Goal: Find specific page/section: Find specific page/section

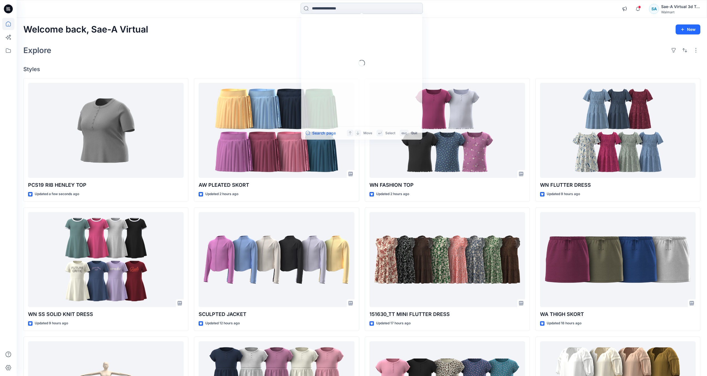
click at [401, 7] on input at bounding box center [362, 8] width 122 height 11
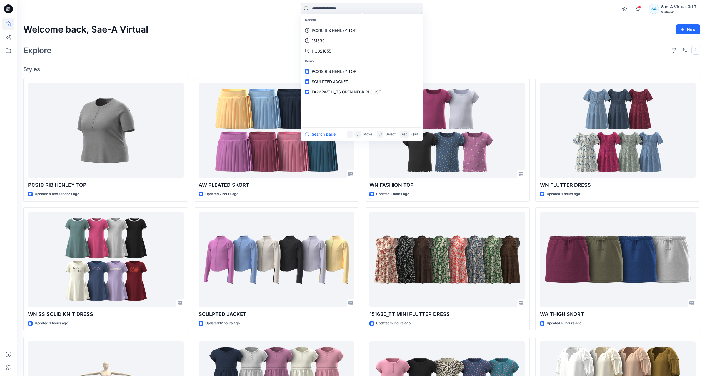
click at [694, 53] on button "button" at bounding box center [695, 50] width 9 height 9
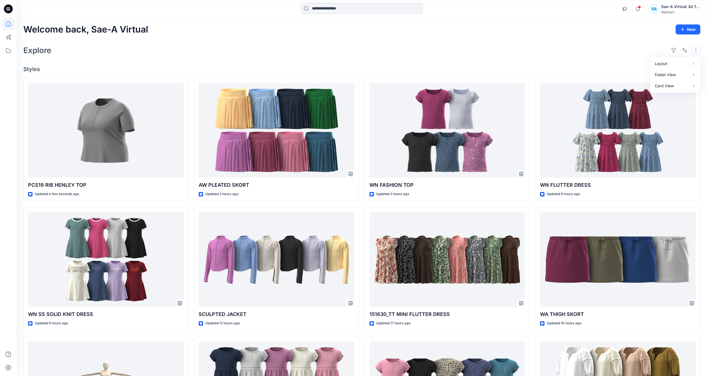
click at [599, 48] on div "Explore Layout Grid Large Grid Folder View Compact Card Card View Card Info" at bounding box center [361, 50] width 677 height 13
click at [13, 53] on icon at bounding box center [8, 50] width 12 height 12
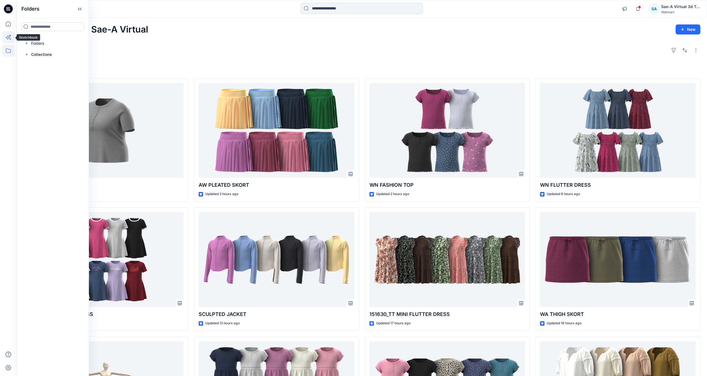
click at [10, 36] on icon at bounding box center [10, 35] width 2 height 2
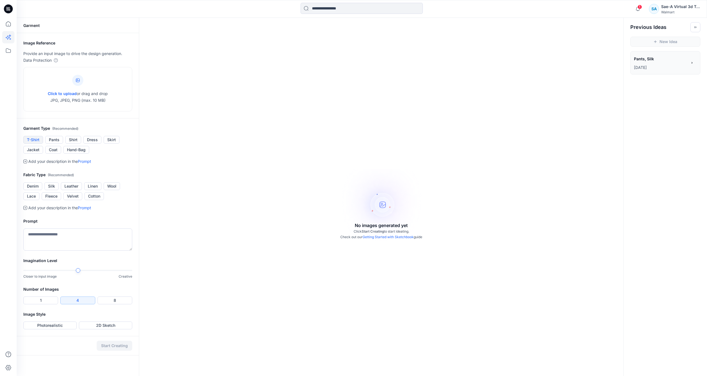
click at [40, 139] on button "T-Shirt" at bounding box center [33, 140] width 20 height 8
click at [6, 26] on icon at bounding box center [8, 24] width 12 height 12
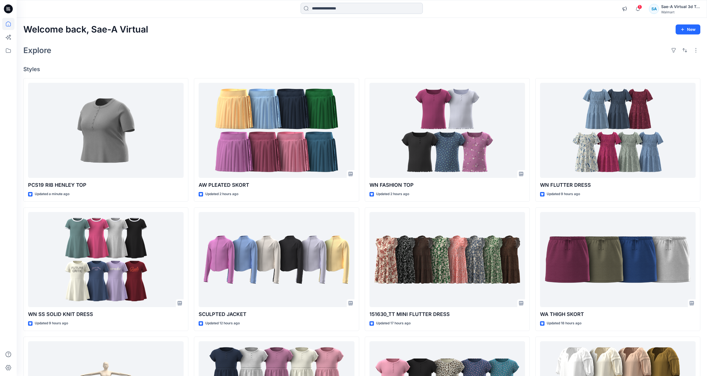
click at [338, 4] on input at bounding box center [362, 8] width 122 height 11
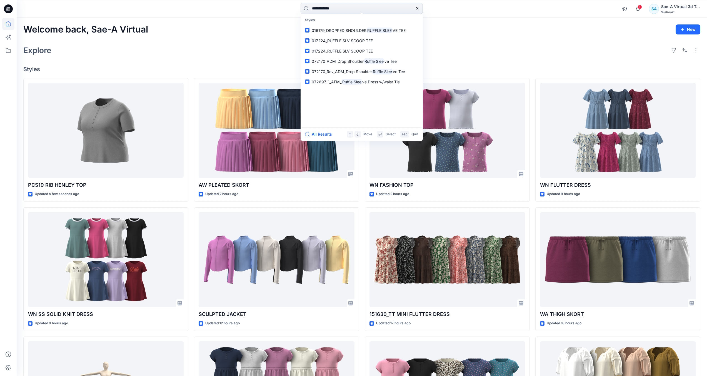
type input "**********"
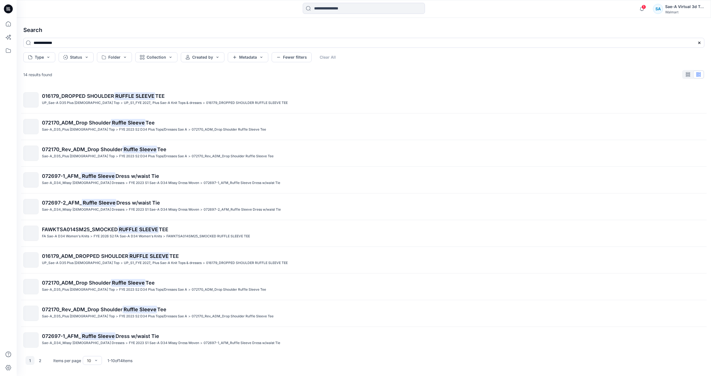
scroll to position [4, 0]
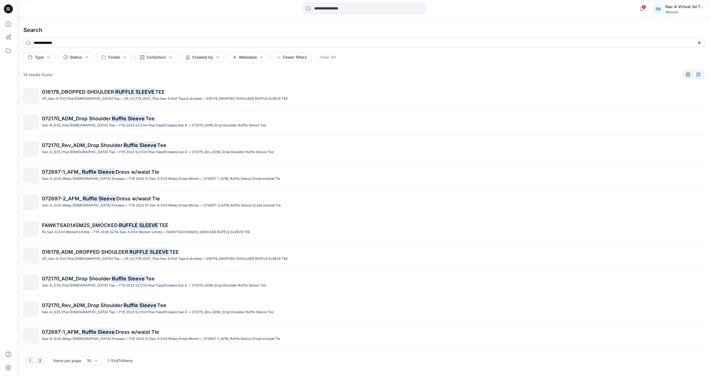
click at [43, 361] on button "2" at bounding box center [40, 360] width 9 height 9
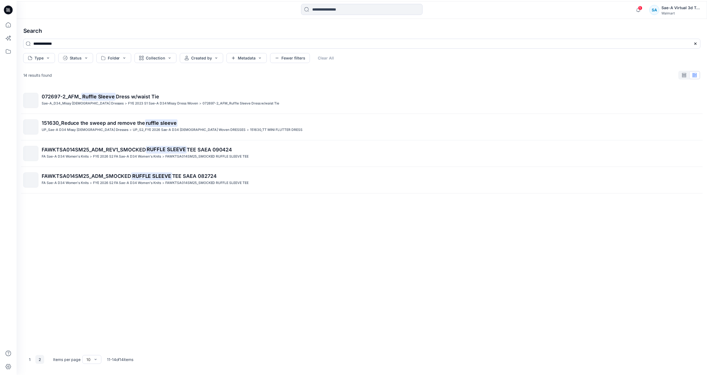
scroll to position [0, 0]
click at [85, 55] on button "Status" at bounding box center [76, 57] width 35 height 10
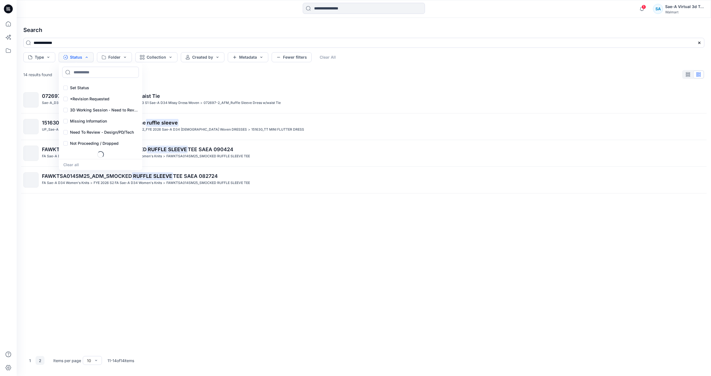
click at [85, 55] on button "Status" at bounding box center [76, 57] width 35 height 10
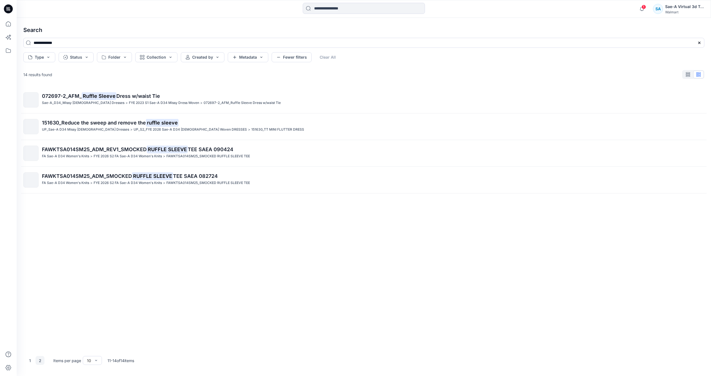
click at [10, 9] on icon at bounding box center [8, 8] width 9 height 9
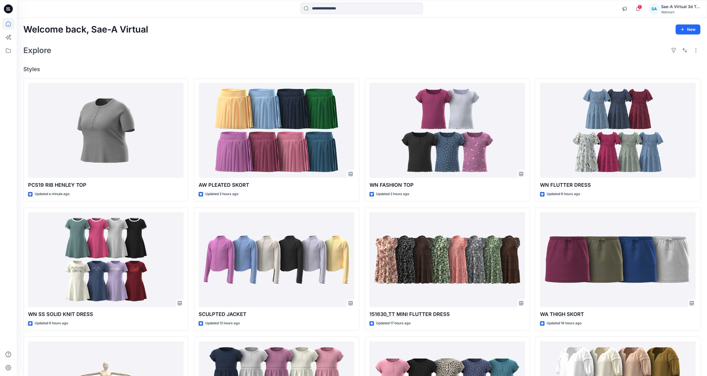
click at [94, 48] on div "Explore" at bounding box center [361, 50] width 677 height 13
click at [674, 51] on button "button" at bounding box center [673, 50] width 9 height 9
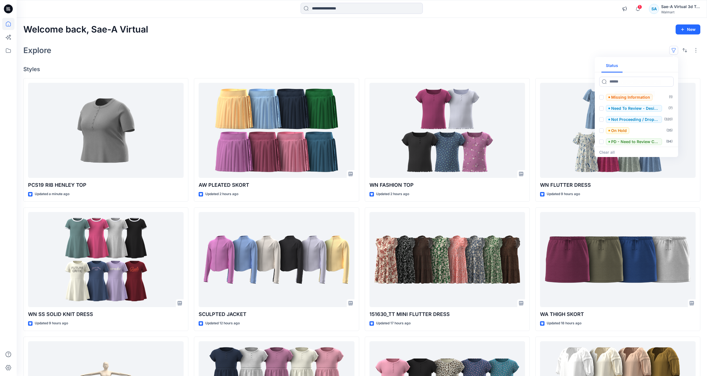
scroll to position [67, 0]
click at [688, 50] on button "button" at bounding box center [684, 50] width 9 height 9
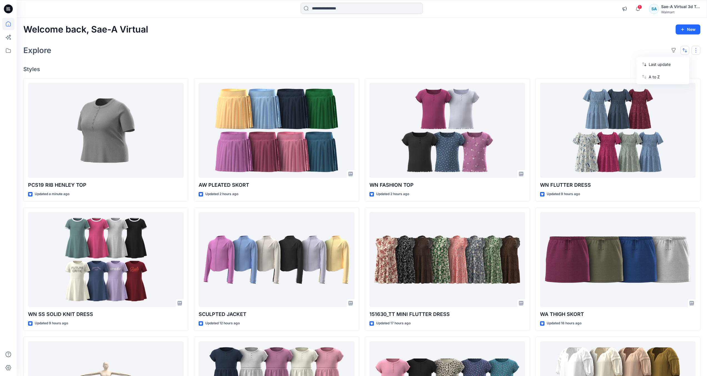
click at [697, 51] on button "button" at bounding box center [695, 50] width 9 height 9
click at [622, 6] on button "button" at bounding box center [624, 8] width 11 height 11
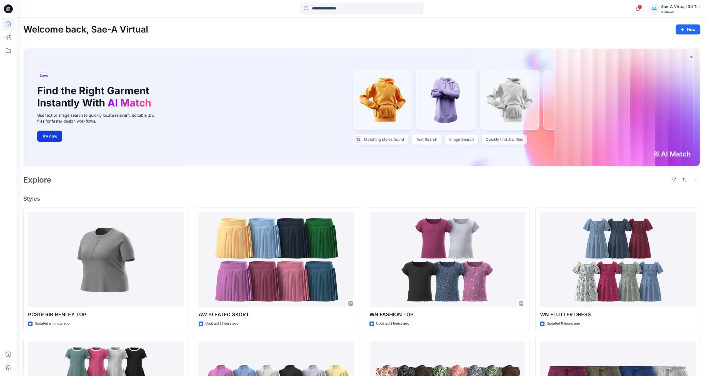
click at [61, 141] on button "Try now" at bounding box center [49, 136] width 25 height 11
click at [675, 153] on div "New Find the Right Garment Instantly With AI Match Use text or image search to …" at bounding box center [362, 107] width 676 height 117
click at [402, 140] on div "New Find the Right Garment Instantly With AI Match Use text or image search to …" at bounding box center [362, 107] width 676 height 117
click at [341, 9] on input at bounding box center [362, 8] width 122 height 11
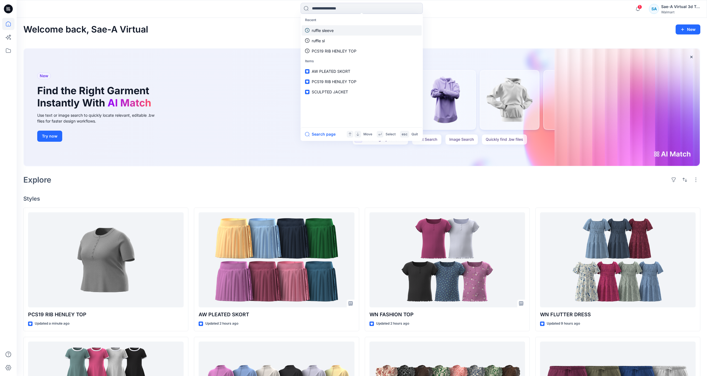
click at [332, 29] on p "ruffle sleeve" at bounding box center [323, 30] width 22 height 6
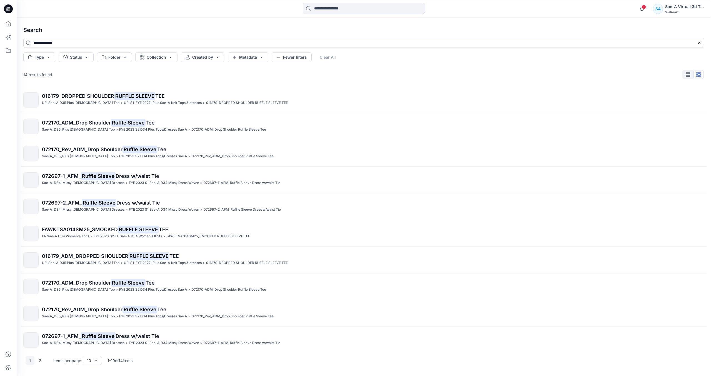
click at [12, 9] on icon at bounding box center [8, 8] width 9 height 9
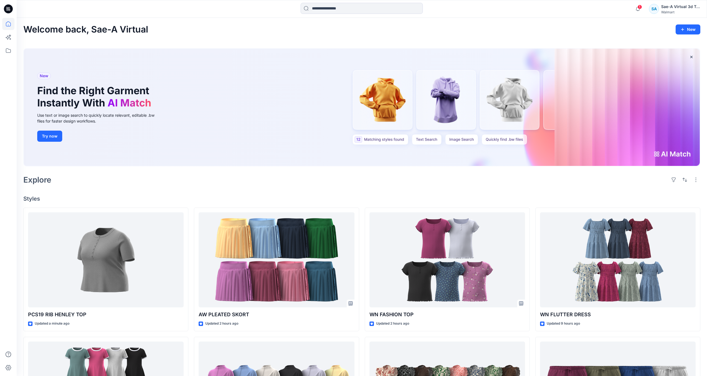
click at [376, 104] on div "New Find the Right Garment Instantly With AI Match Use text or image search to …" at bounding box center [362, 107] width 676 height 117
click at [413, 114] on div "New Find the Right Garment Instantly With AI Match Use text or image search to …" at bounding box center [362, 107] width 676 height 117
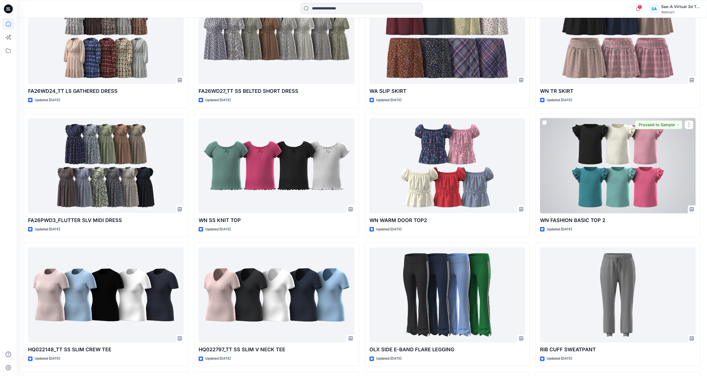
scroll to position [694, 0]
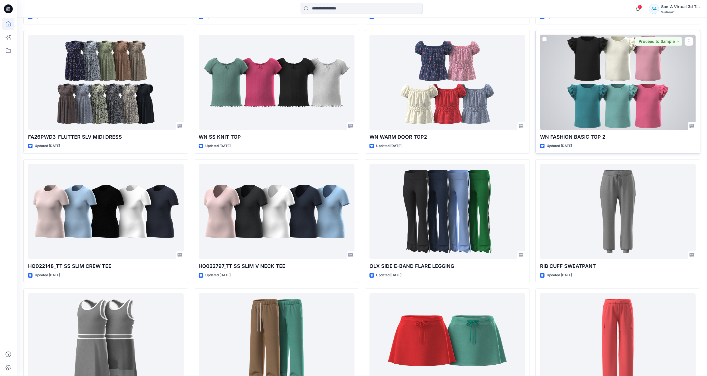
click at [681, 62] on div at bounding box center [618, 82] width 156 height 95
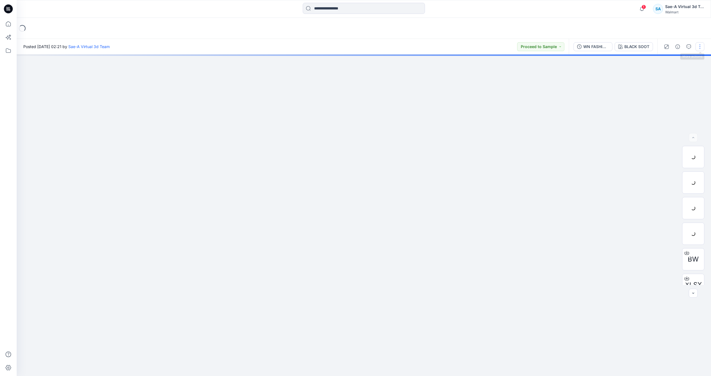
click at [701, 46] on button "button" at bounding box center [700, 46] width 9 height 9
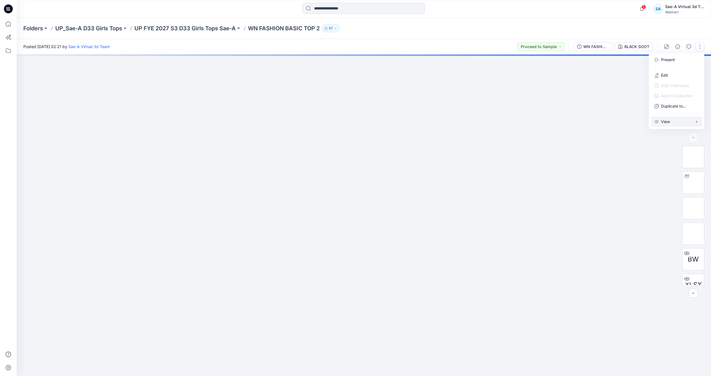
click at [681, 122] on button "View" at bounding box center [676, 121] width 51 height 10
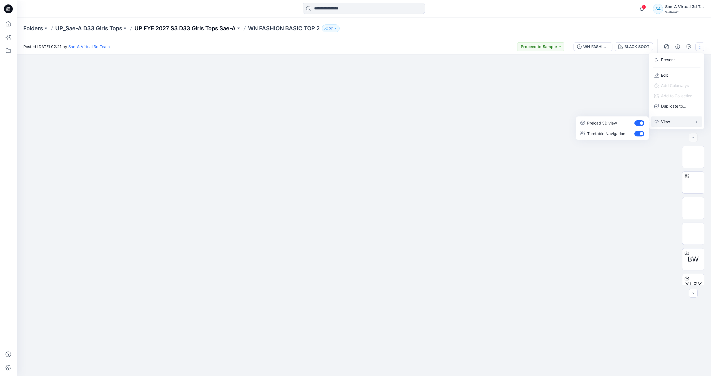
click at [159, 28] on p "UP FYE 2027 S3 D33 Girls Tops Sae-A" at bounding box center [184, 28] width 101 height 8
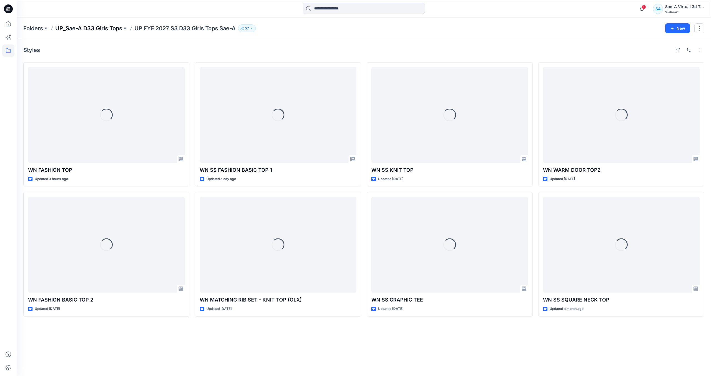
click at [72, 26] on p "UP_Sae-A D33 Girls Tops" at bounding box center [88, 28] width 67 height 8
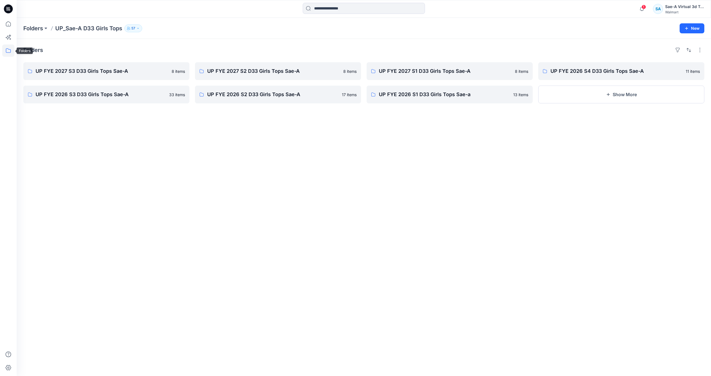
click at [6, 48] on icon at bounding box center [8, 50] width 12 height 12
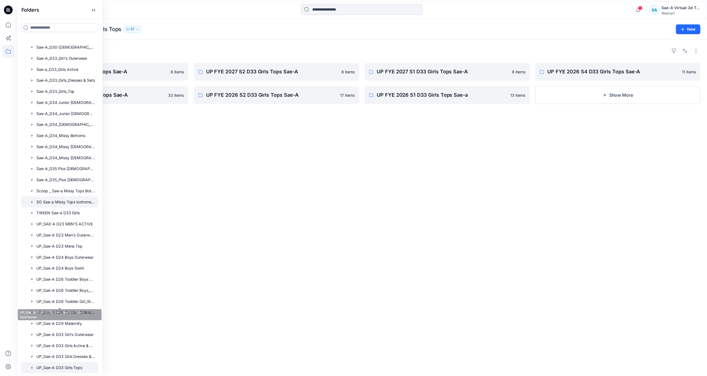
scroll to position [246, 0]
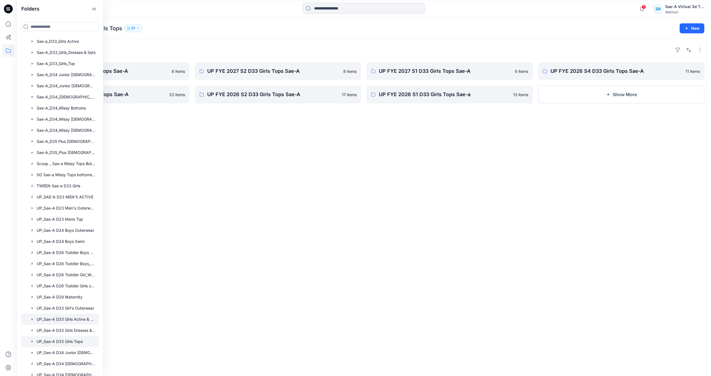
click at [88, 321] on div at bounding box center [60, 319] width 78 height 11
click at [156, 54] on div "Folders" at bounding box center [363, 50] width 681 height 9
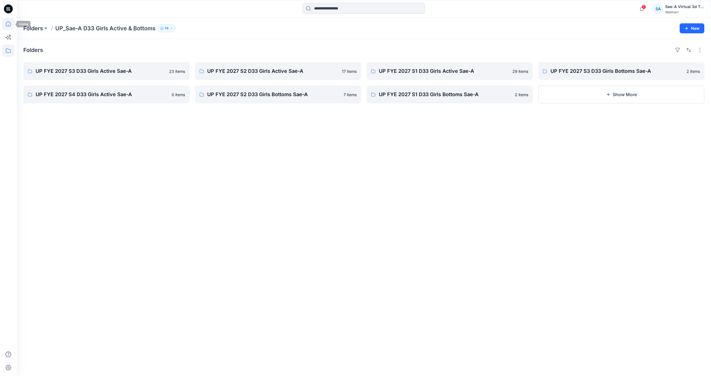
click at [11, 21] on icon at bounding box center [8, 24] width 12 height 12
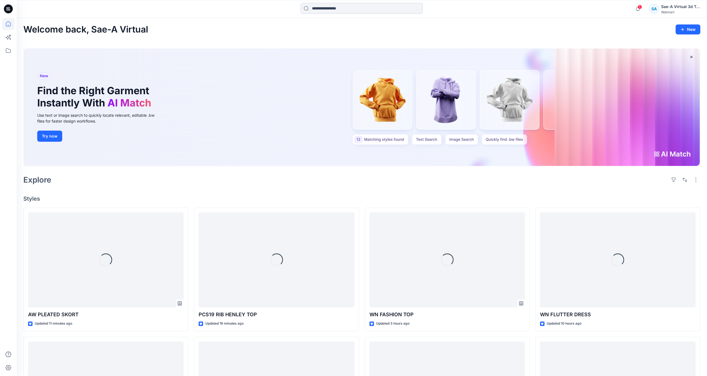
click at [377, 11] on input at bounding box center [362, 8] width 122 height 11
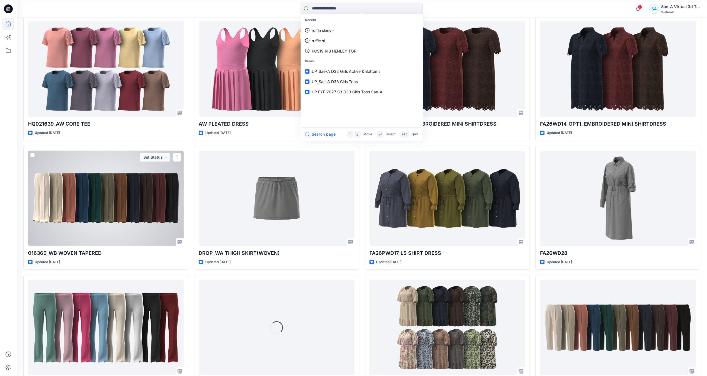
scroll to position [1376, 0]
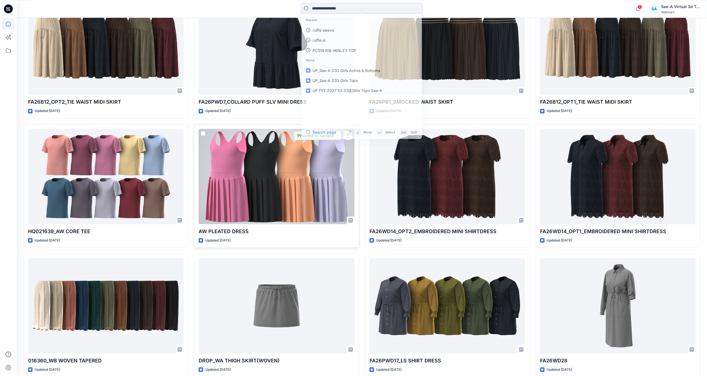
click at [310, 201] on div at bounding box center [277, 176] width 156 height 95
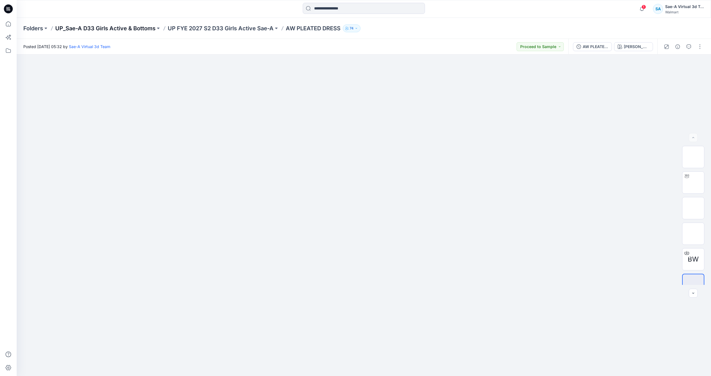
click at [137, 28] on p "UP_Sae-A D33 Girls Active & Bottoms" at bounding box center [105, 28] width 100 height 8
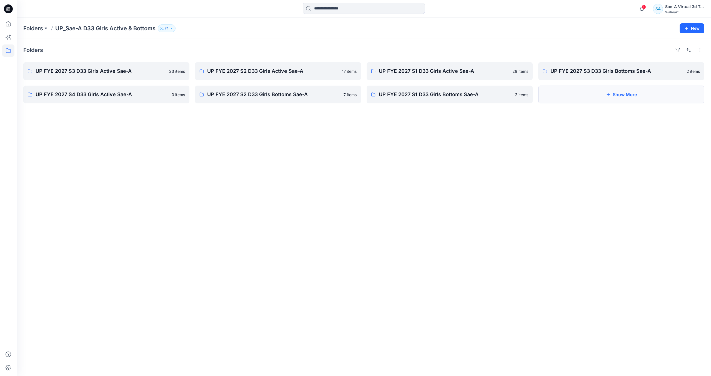
click at [575, 96] on button "Show More" at bounding box center [621, 95] width 166 height 18
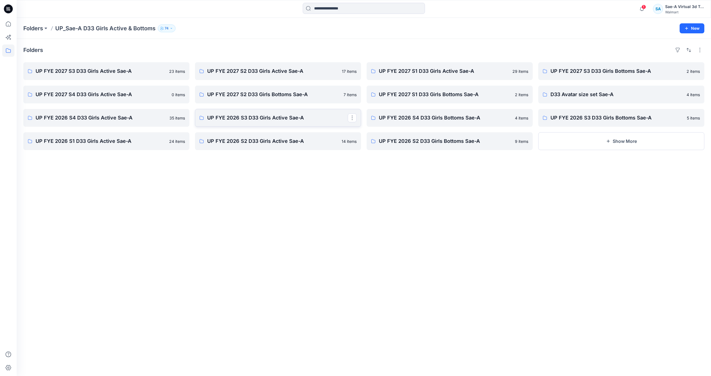
click at [294, 117] on p "UP FYE 2026 S3 D33 Girls Active Sae-A" at bounding box center [277, 118] width 141 height 8
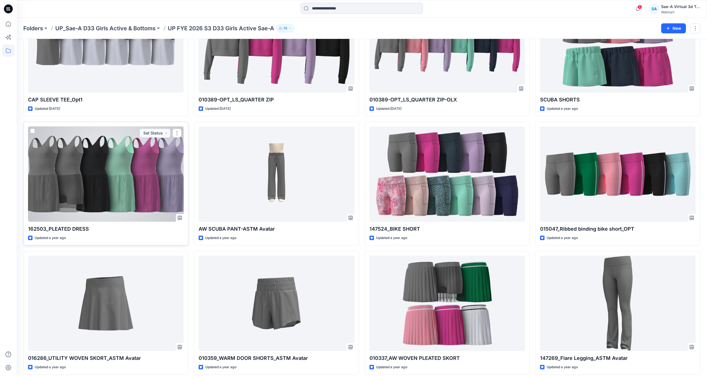
scroll to position [649, 0]
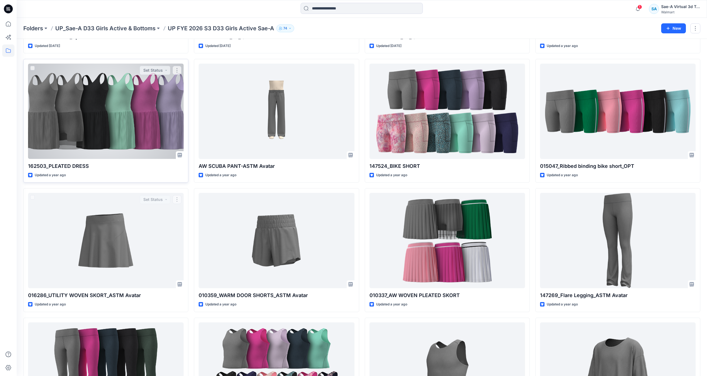
click at [115, 118] on div at bounding box center [106, 111] width 156 height 95
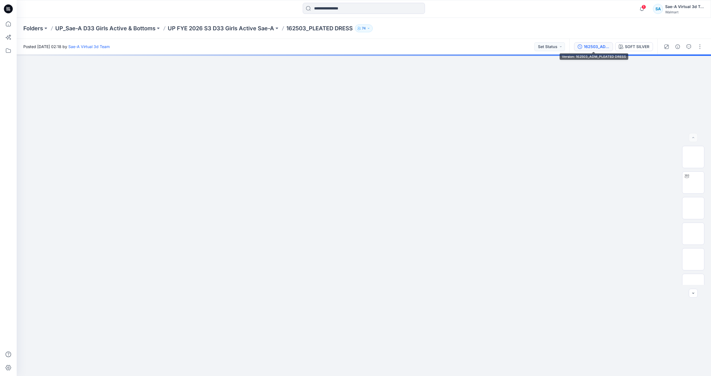
click at [598, 46] on div "162503_ADM_PLEATED DRESS" at bounding box center [597, 47] width 26 height 6
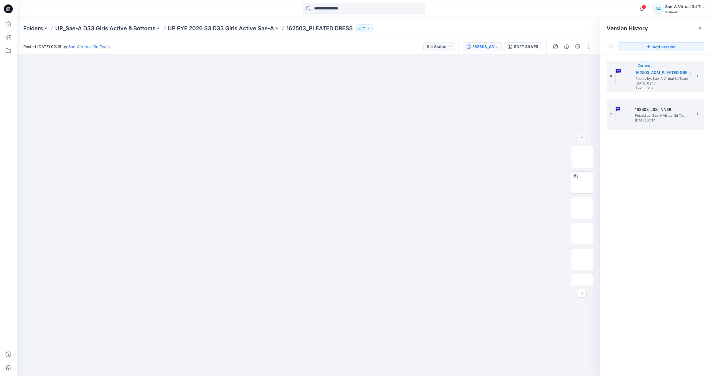
click at [654, 122] on div "7. 162503_JSS_INNER Posted by: Sae-A Virtual 3d Team Thursday, November 14, 202…" at bounding box center [651, 114] width 83 height 27
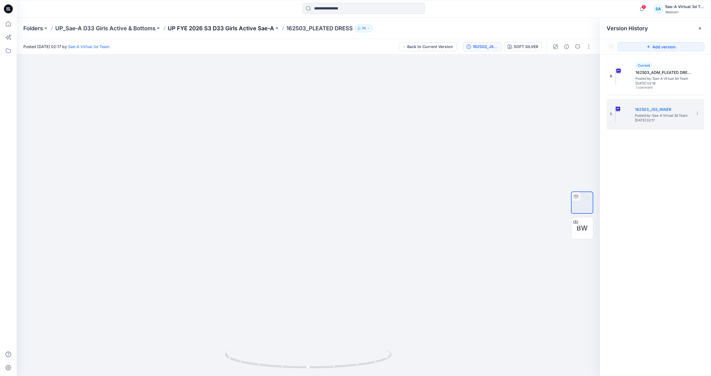
click at [239, 31] on p "UP FYE 2026 S3 D33 Girls Active Sae-A" at bounding box center [221, 28] width 106 height 8
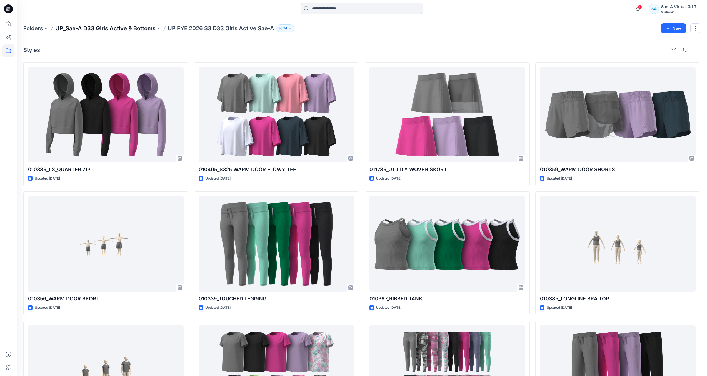
click at [155, 27] on p "UP_Sae-A D33 Girls Active & Bottoms" at bounding box center [105, 28] width 100 height 8
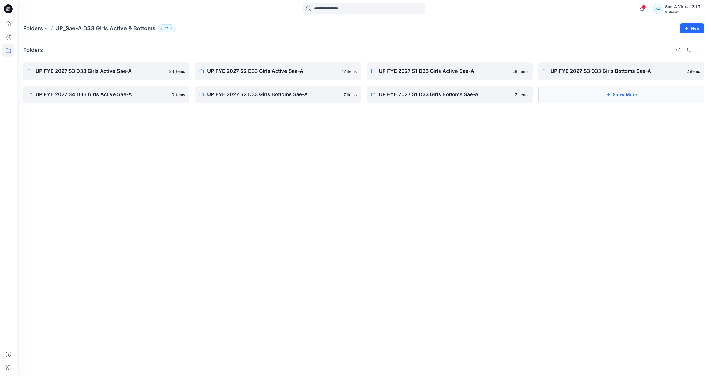
click at [659, 103] on button "Show More" at bounding box center [621, 95] width 166 height 18
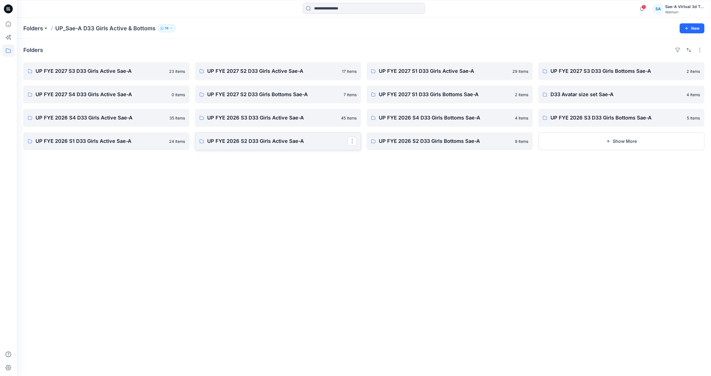
click at [302, 143] on p "UP FYE 2026 S2 D33 Girls Active Sae-A" at bounding box center [277, 141] width 141 height 8
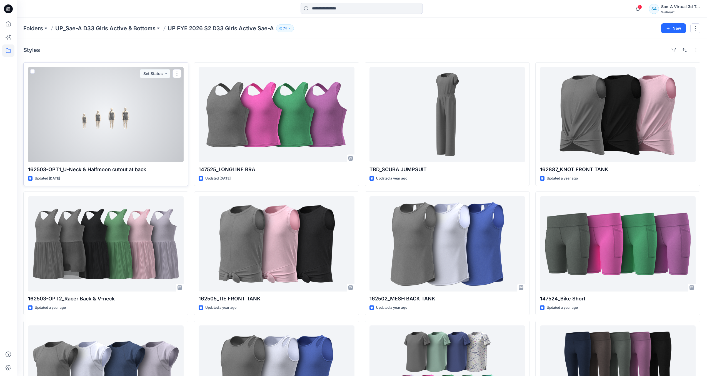
click at [79, 137] on div at bounding box center [106, 114] width 156 height 95
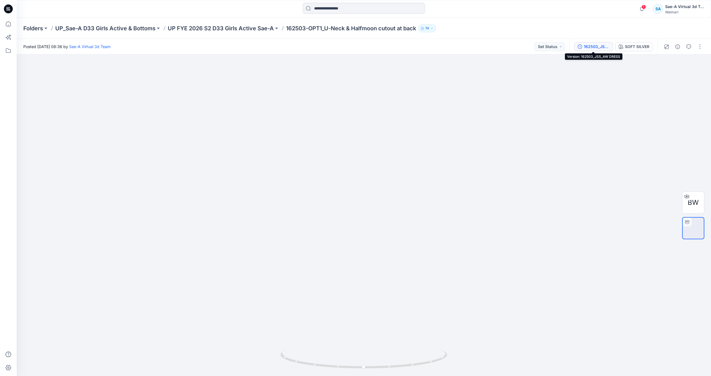
click at [597, 48] on div "162503_JSS_AW DRESS" at bounding box center [597, 47] width 26 height 6
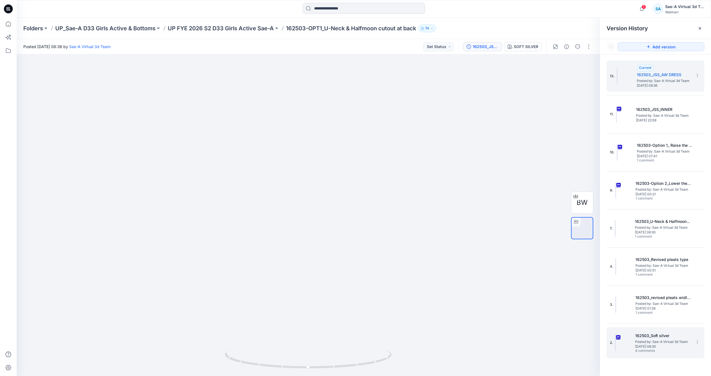
click at [655, 341] on span "Posted by: Sae-A Virtual 3d Team" at bounding box center [663, 342] width 56 height 6
